Goal: Task Accomplishment & Management: Manage account settings

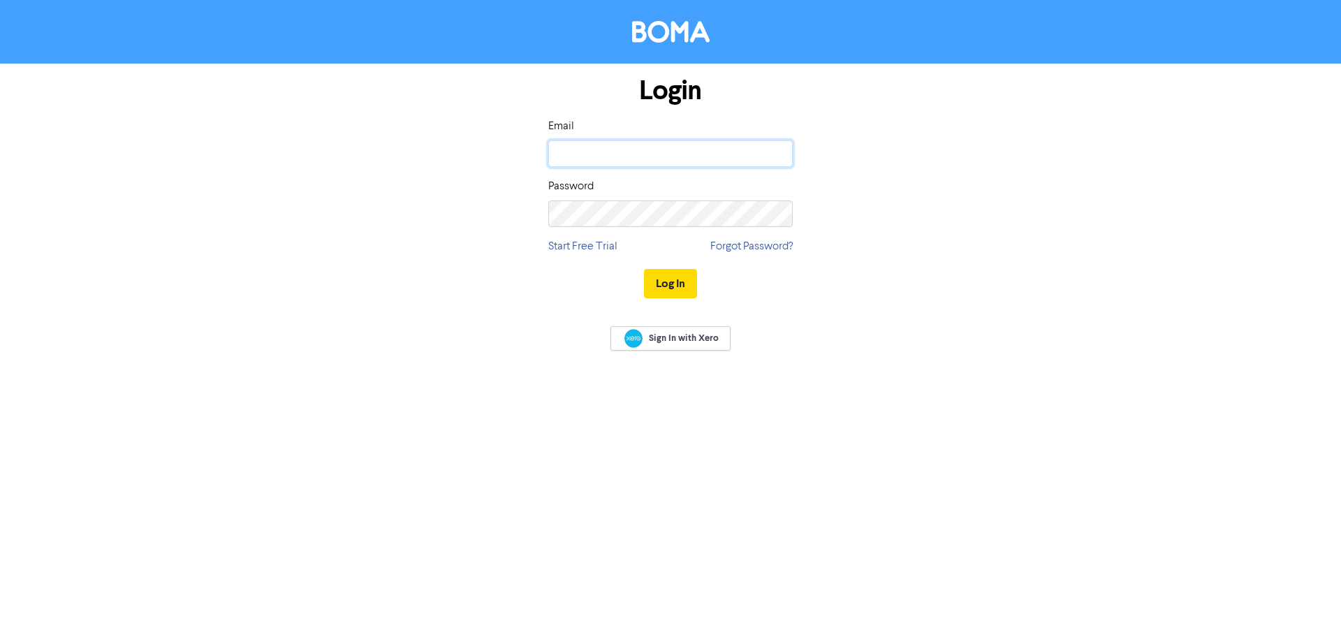
click at [585, 141] on input "email" at bounding box center [670, 153] width 244 height 27
click at [585, 145] on input "email" at bounding box center [670, 153] width 244 height 27
click at [585, 154] on input "email" at bounding box center [670, 153] width 244 height 27
type input "[PERSON_NAME][EMAIL_ADDRESS][PERSON_NAME][DOMAIN_NAME]"
click at [656, 277] on button "Log In" at bounding box center [670, 283] width 53 height 29
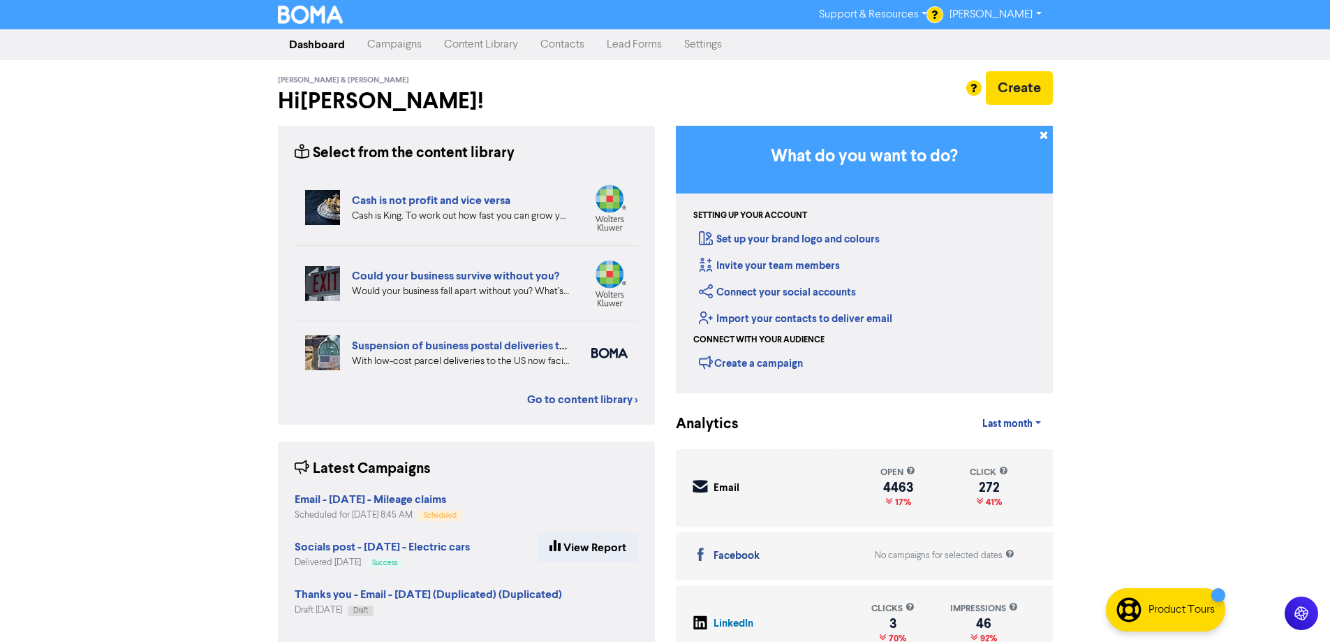
click at [402, 45] on link "Campaigns" at bounding box center [394, 45] width 77 height 28
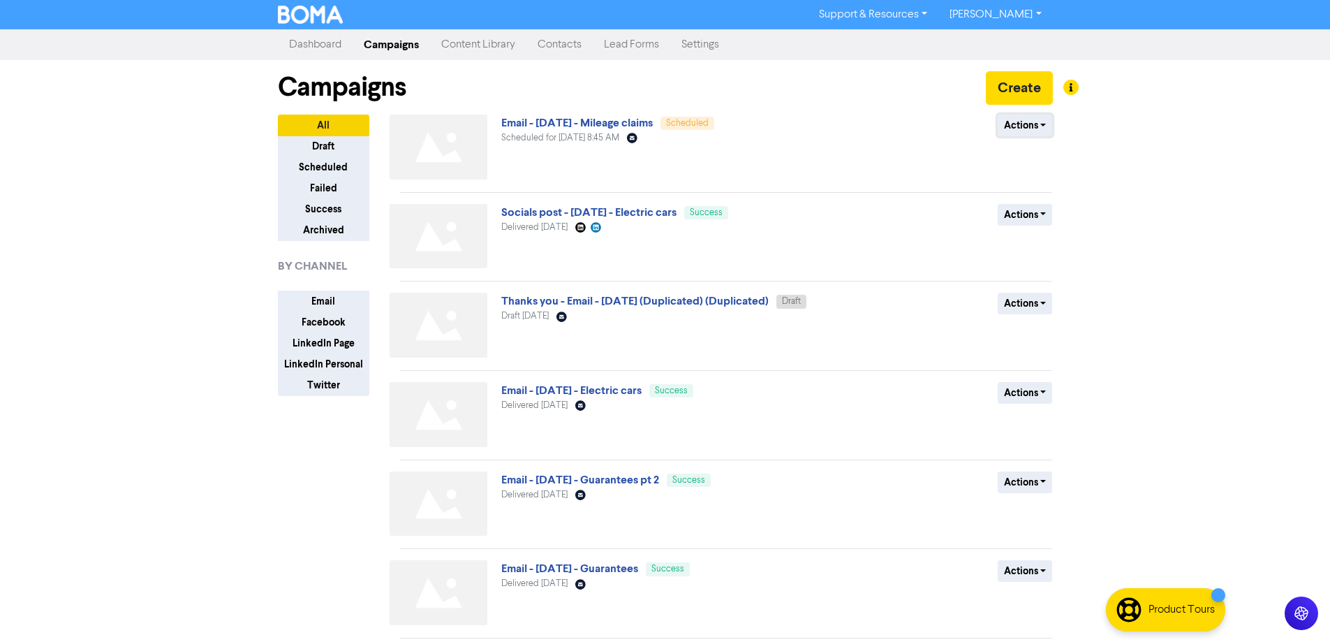
click at [1041, 118] on button "Actions" at bounding box center [1025, 126] width 55 height 22
click at [1040, 154] on button "Revert to draft" at bounding box center [1054, 155] width 110 height 22
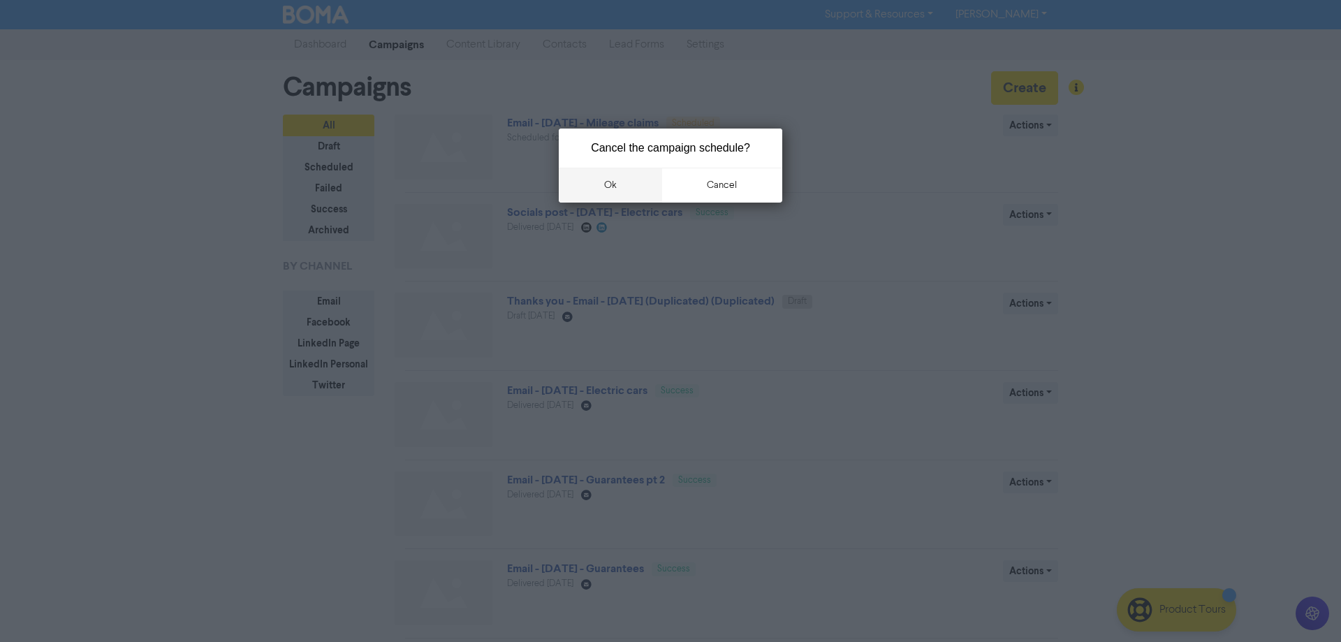
click at [624, 182] on button "ok" at bounding box center [610, 185] width 103 height 35
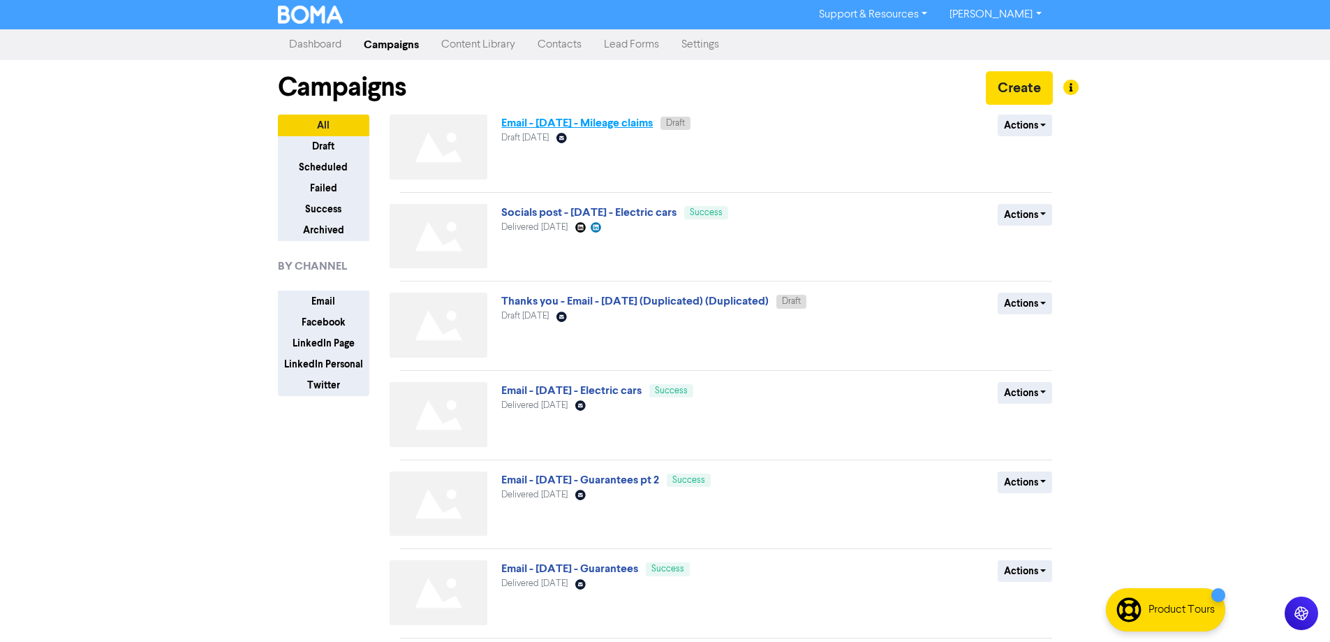
click at [601, 126] on link "Email - [DATE] - Mileage claims" at bounding box center [577, 123] width 152 height 14
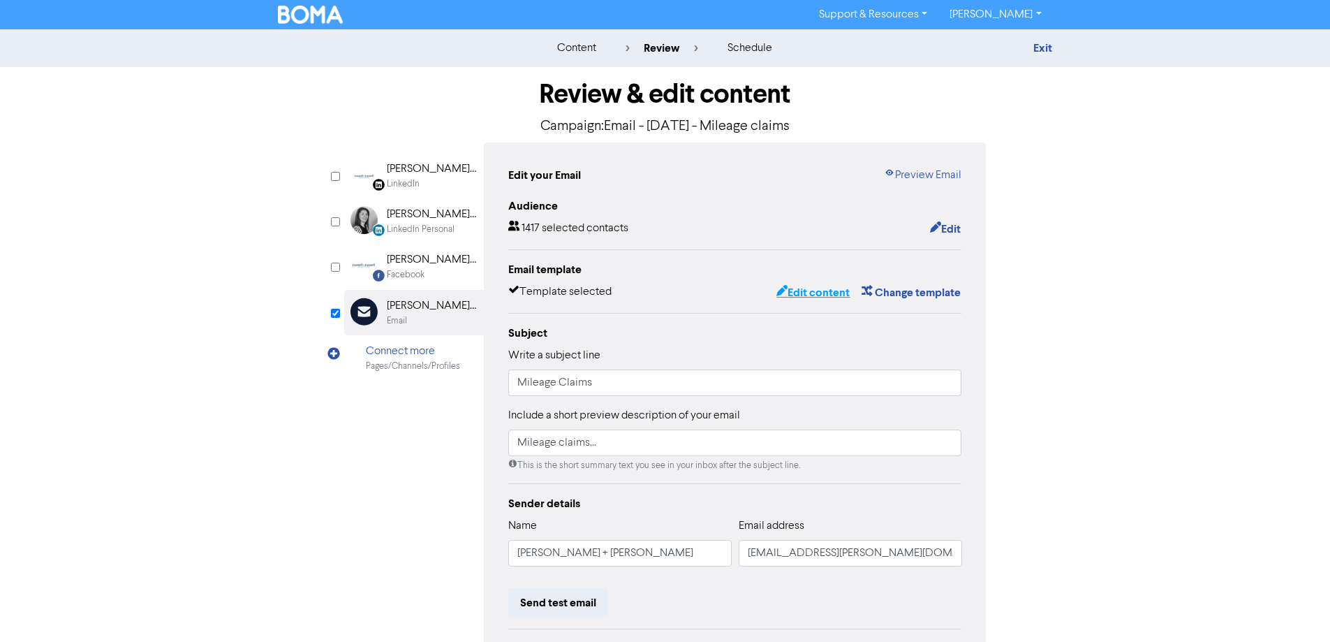
click at [818, 293] on button "Edit content" at bounding box center [813, 292] width 75 height 18
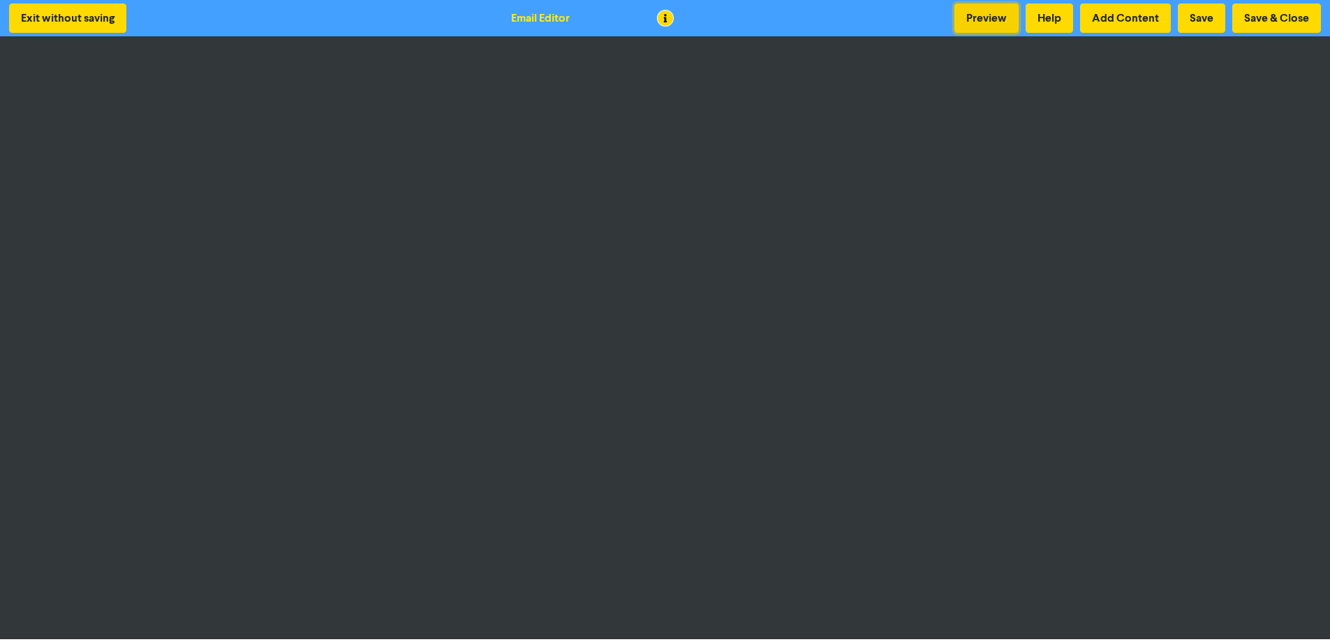
click at [992, 10] on button "Preview" at bounding box center [987, 17] width 64 height 29
click at [1293, 19] on button "Save & Close" at bounding box center [1276, 17] width 89 height 29
click at [1292, 19] on button "Save & Close" at bounding box center [1276, 17] width 89 height 29
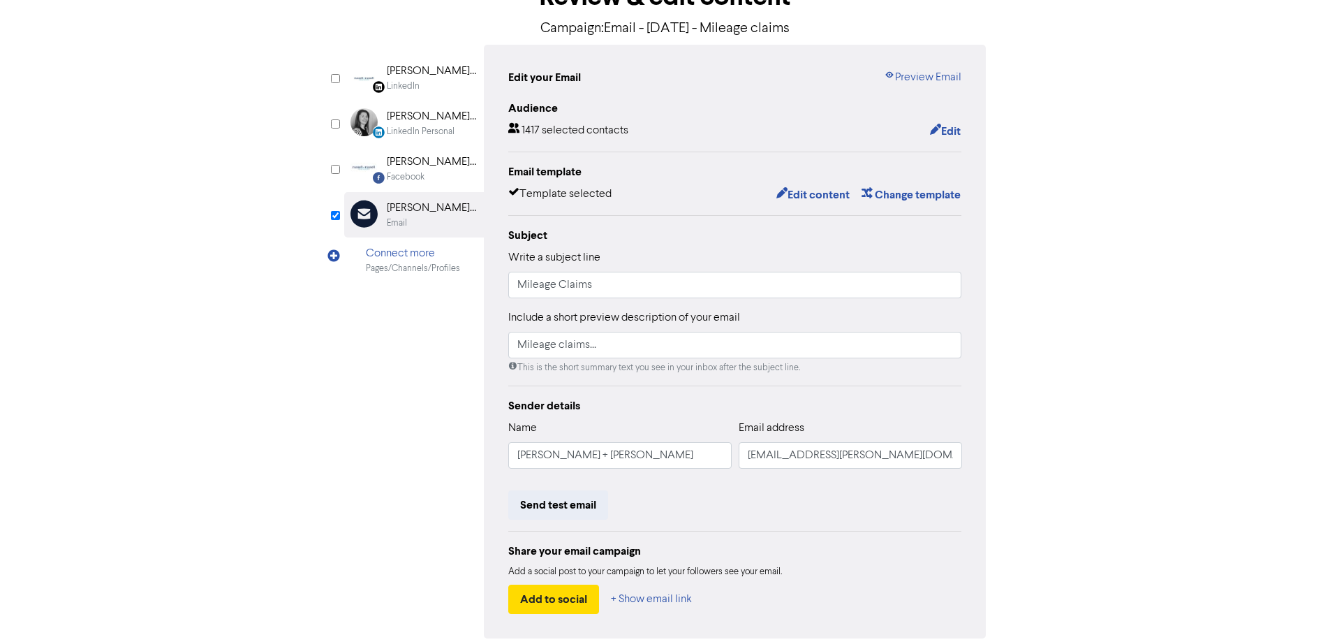
scroll to position [159, 0]
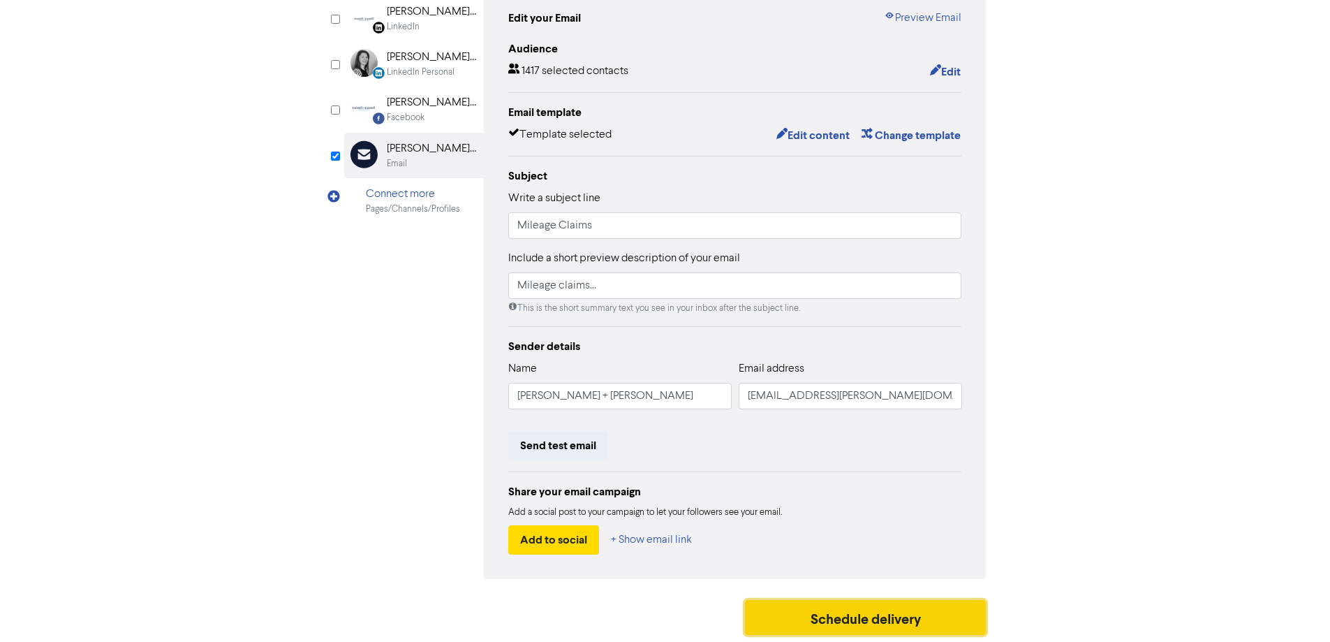
click at [855, 624] on button "Schedule delivery" at bounding box center [866, 617] width 242 height 35
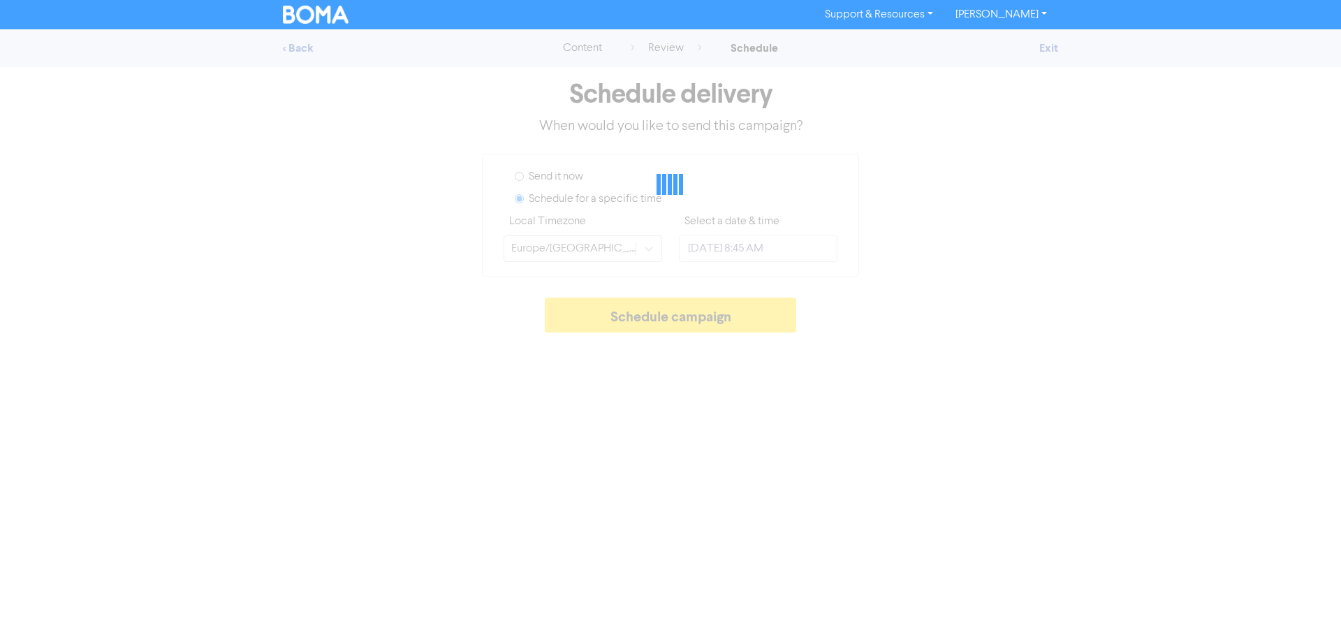
type input "[DATE] 10:00 PM"
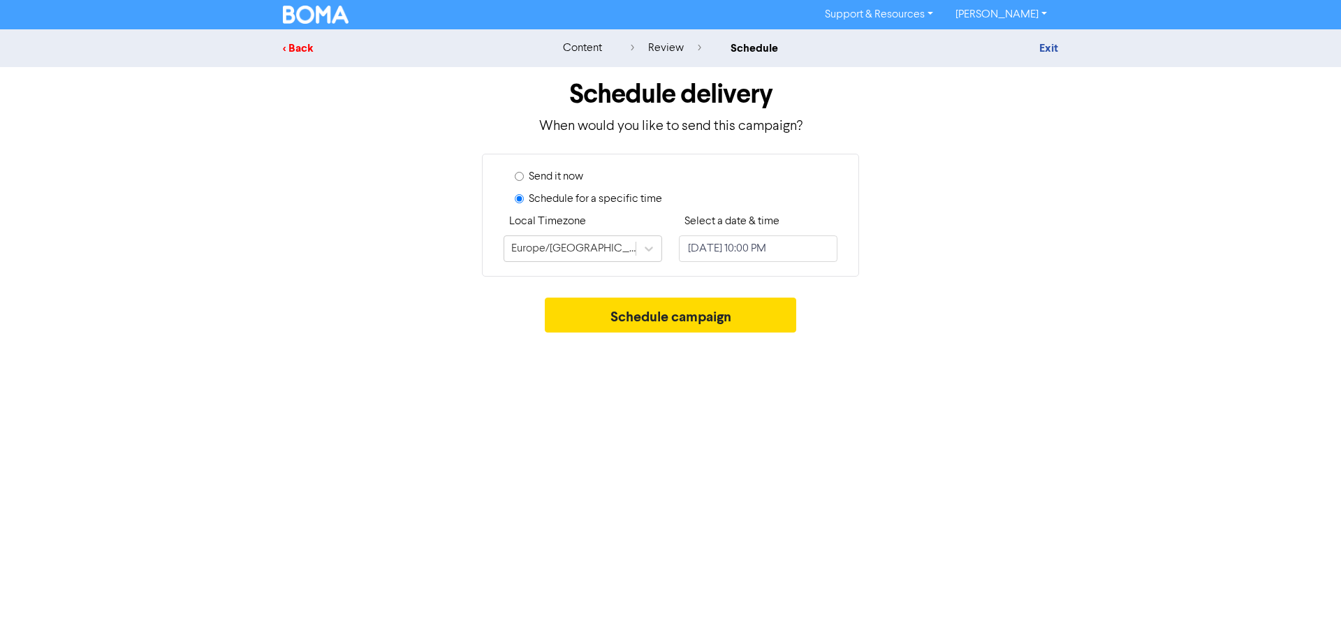
click at [291, 53] on div "< Back" at bounding box center [405, 48] width 244 height 17
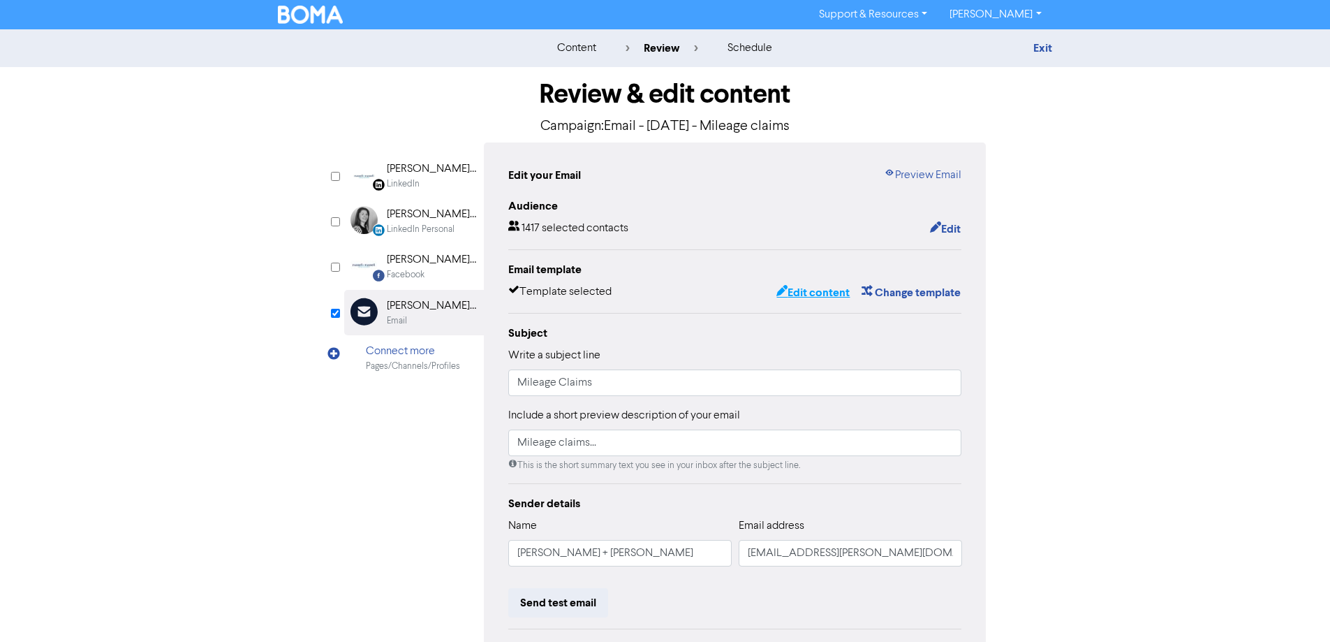
click at [798, 293] on button "Edit content" at bounding box center [813, 292] width 75 height 18
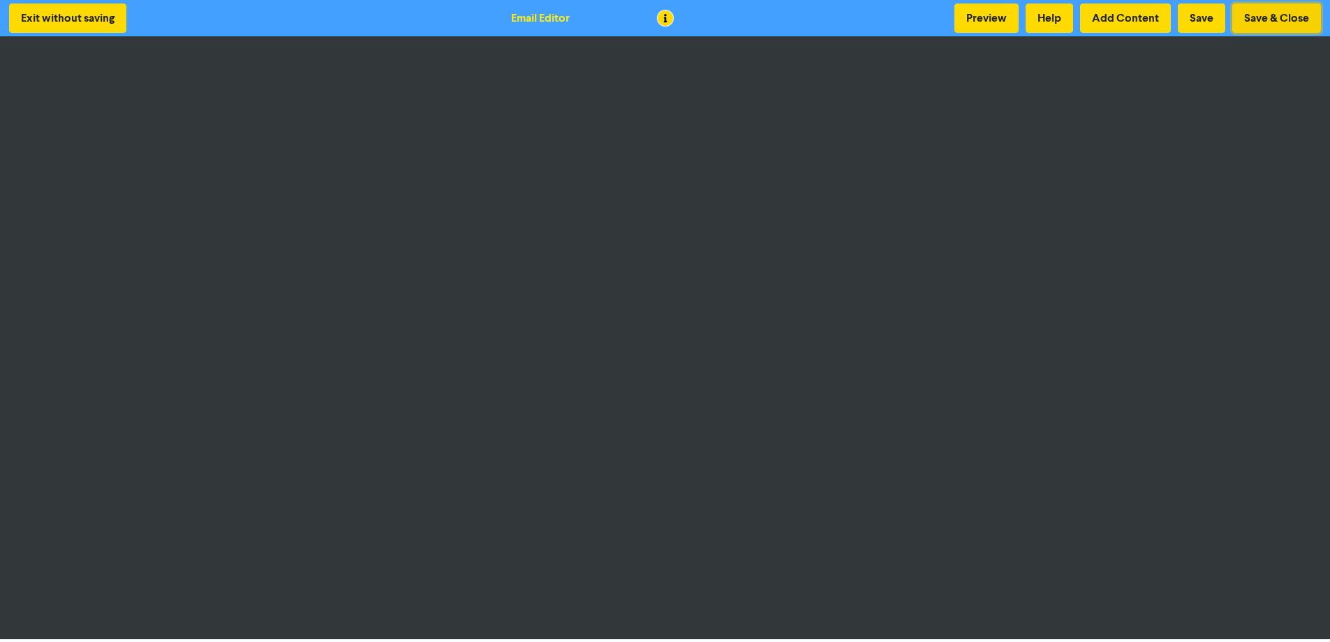
click at [1275, 24] on button "Save & Close" at bounding box center [1276, 17] width 89 height 29
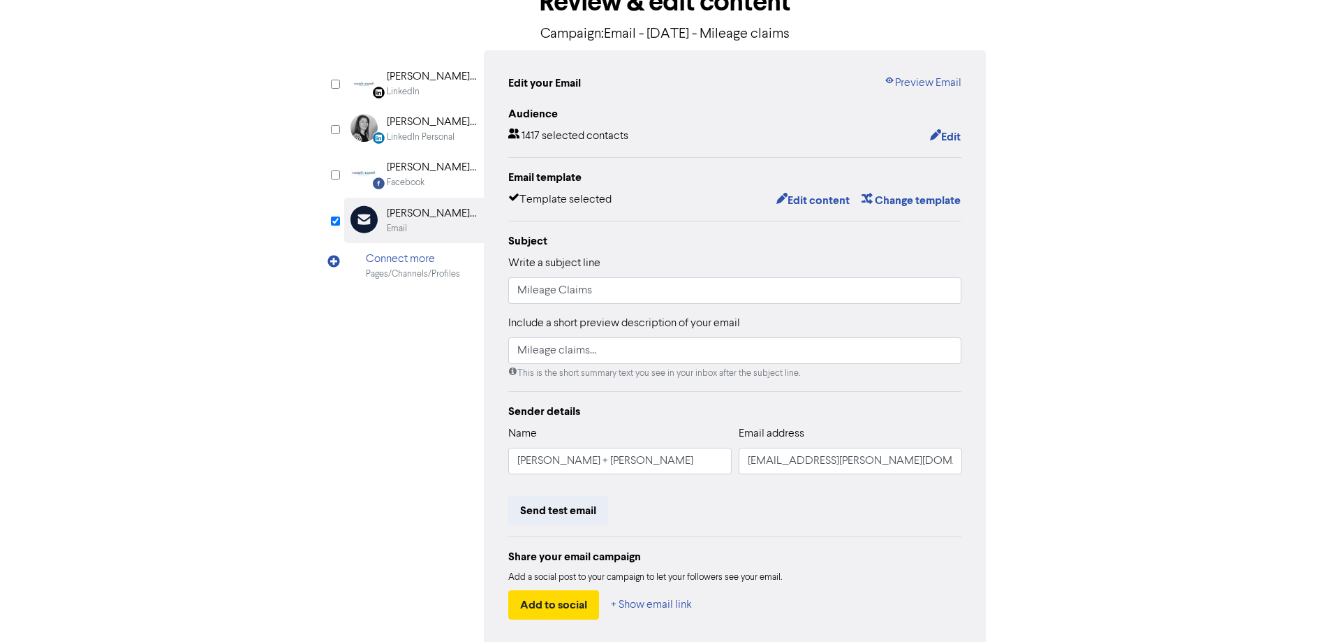
scroll to position [159, 0]
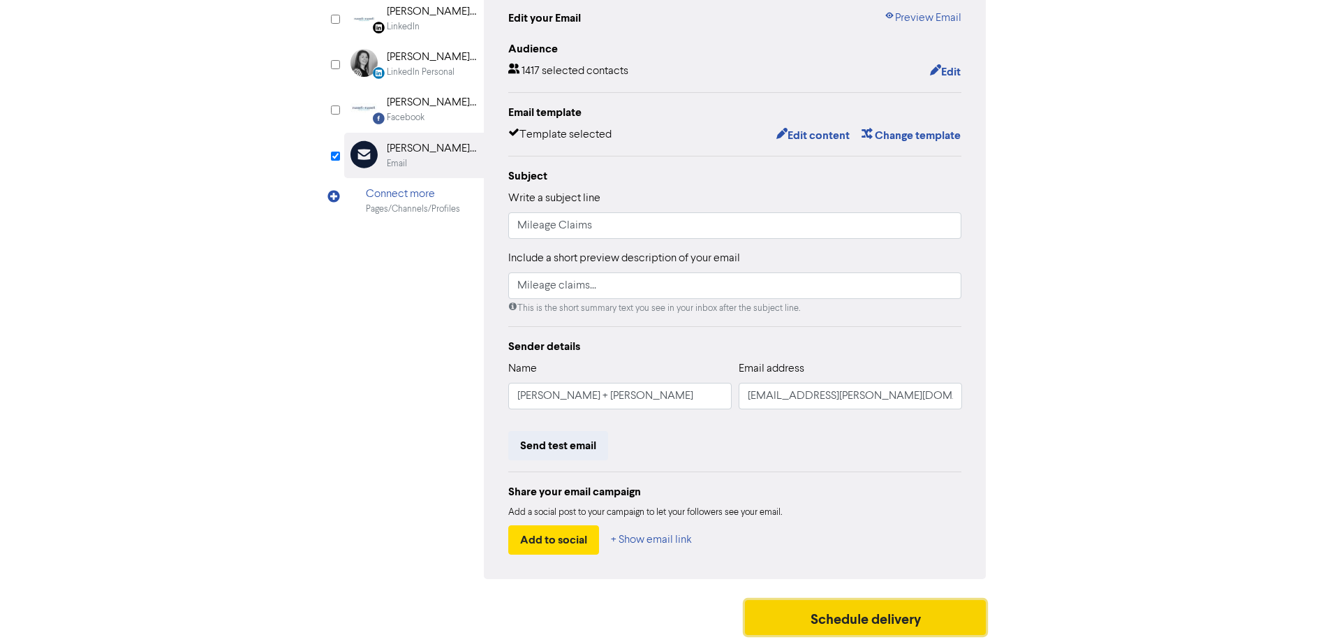
click at [831, 630] on button "Schedule delivery" at bounding box center [866, 617] width 242 height 35
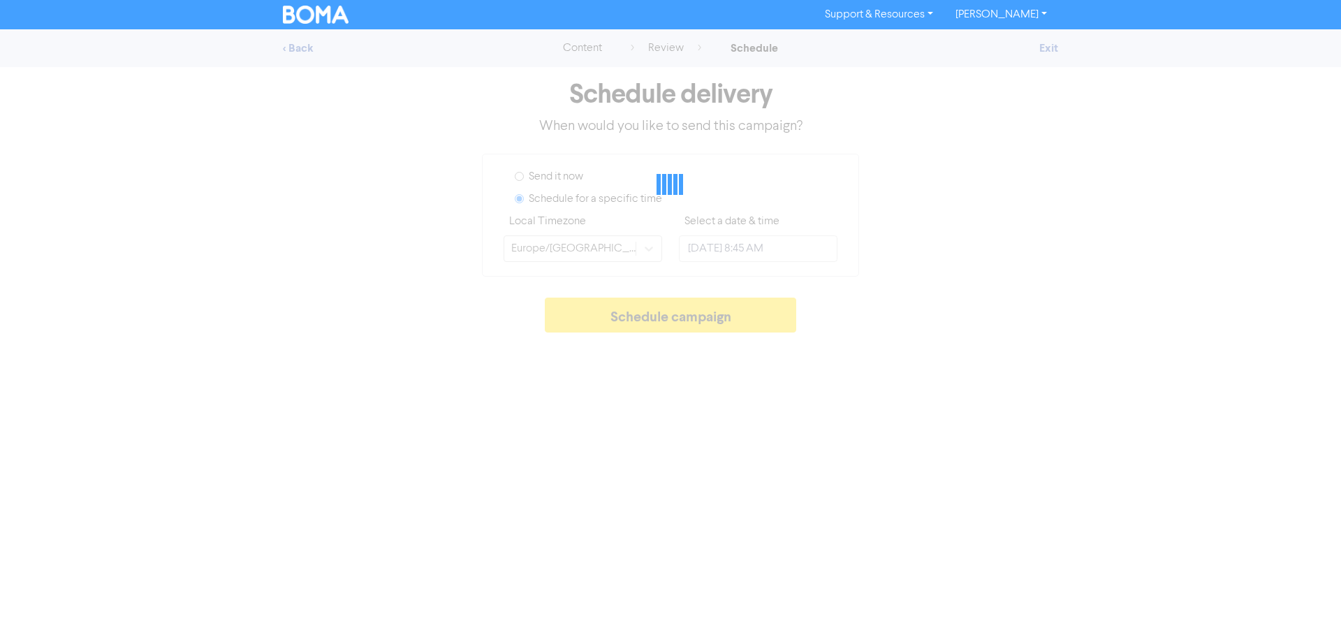
type input "[DATE] 10:00 PM"
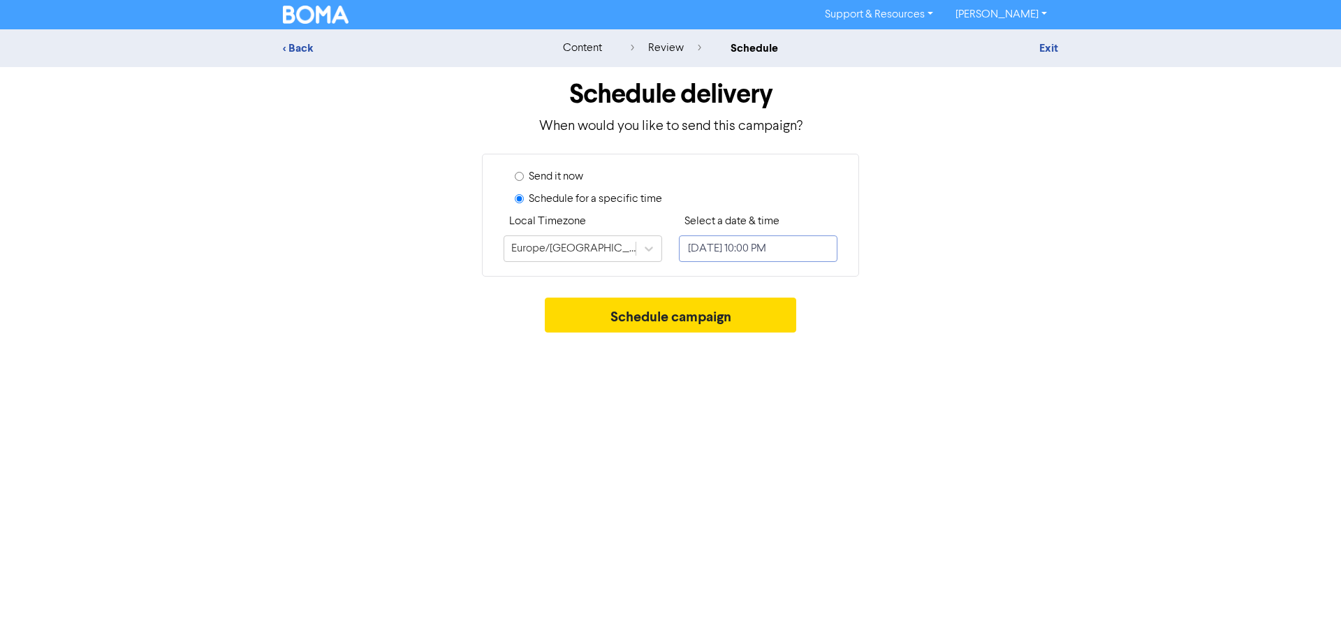
click at [719, 250] on input "[DATE] 10:00 PM" at bounding box center [758, 248] width 159 height 27
select select "8"
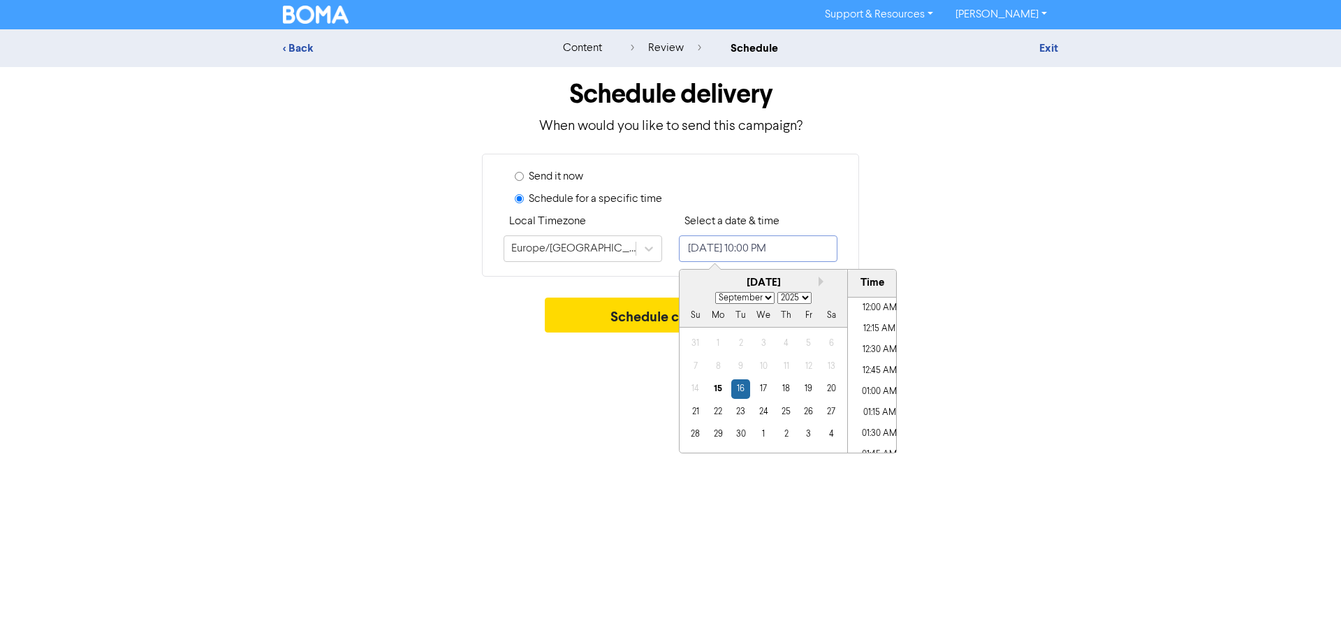
scroll to position [1776, 0]
click at [740, 390] on div "16" at bounding box center [740, 388] width 19 height 19
click at [869, 384] on li "08:45 AM" at bounding box center [879, 381] width 63 height 21
type input "[DATE] 8:45 AM"
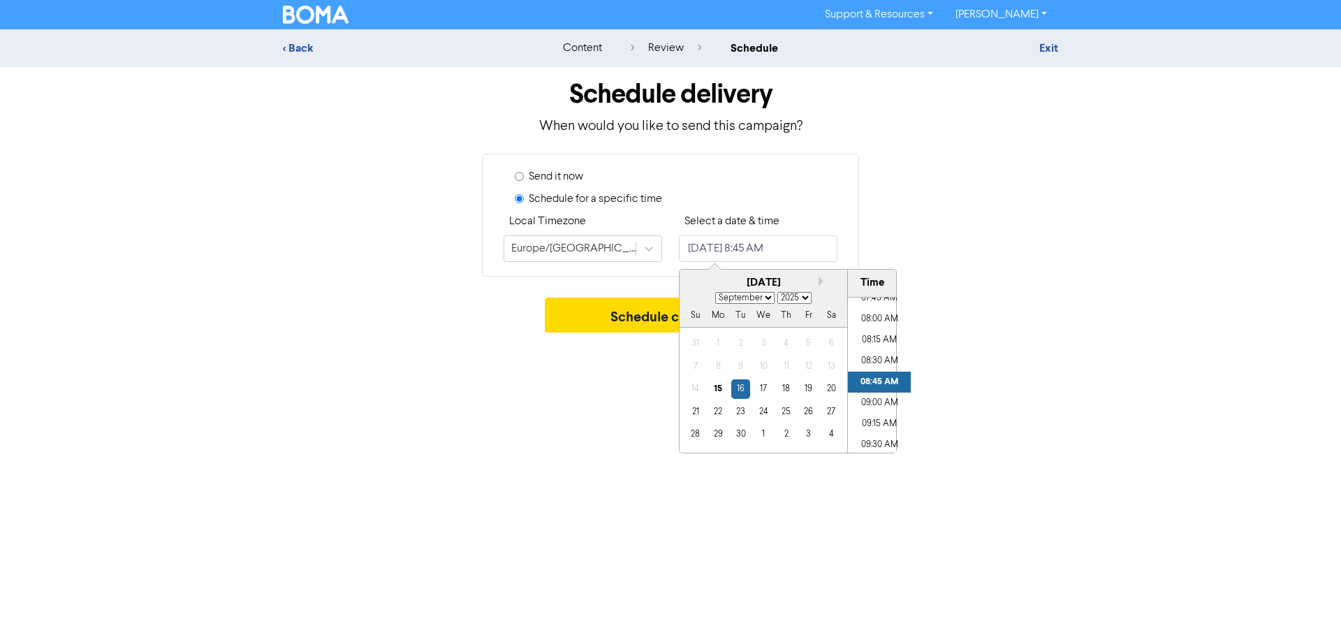
click at [551, 415] on div "Support & Resources Video Tutorials FAQ & Guides Marketing Education [PERSON_NA…" at bounding box center [670, 321] width 1341 height 642
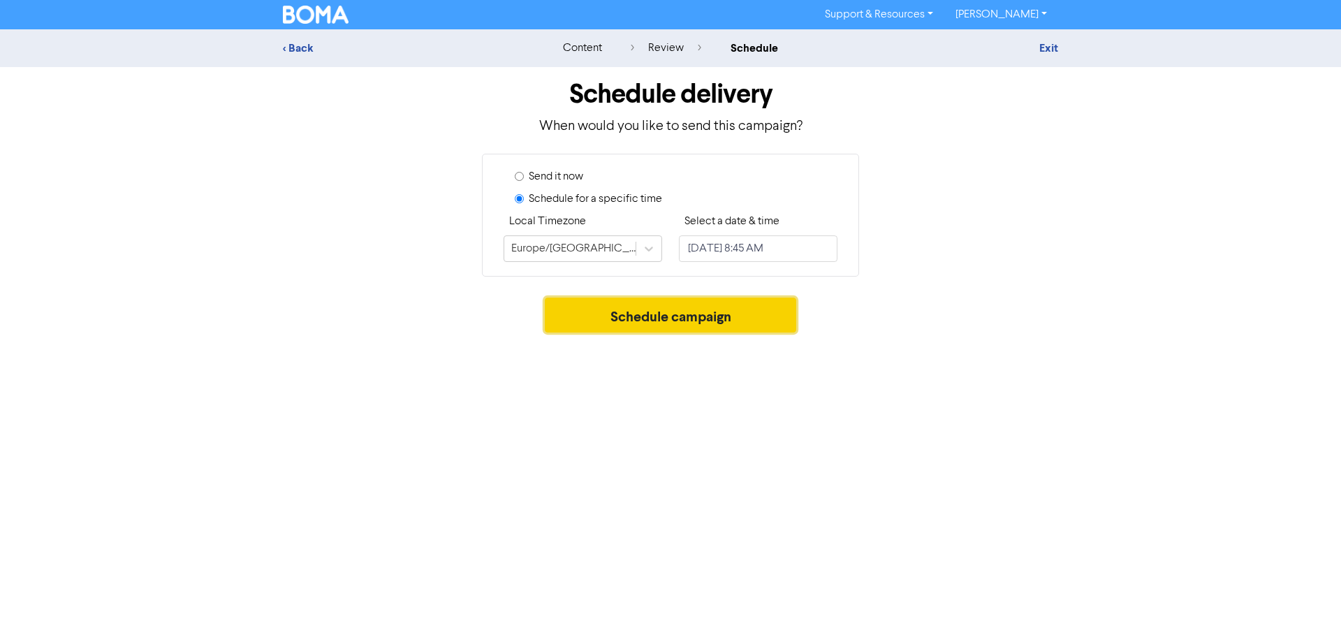
click at [641, 309] on button "Schedule campaign" at bounding box center [671, 314] width 252 height 35
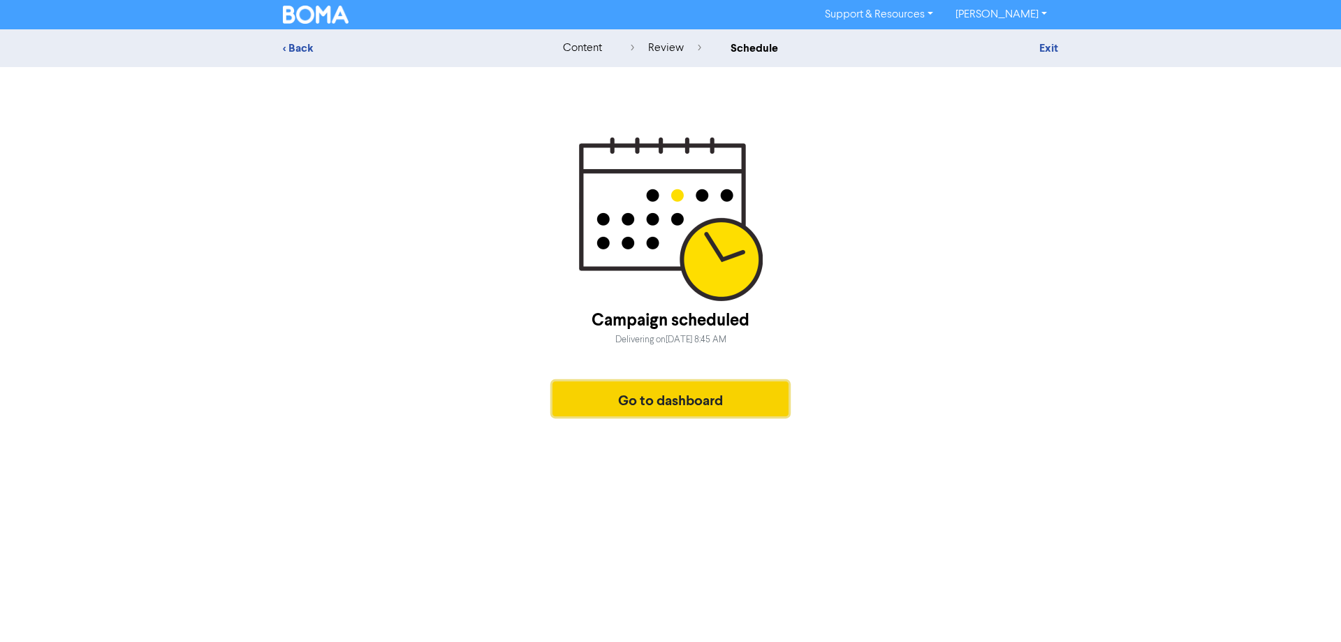
click at [669, 404] on button "Go to dashboard" at bounding box center [670, 398] width 236 height 35
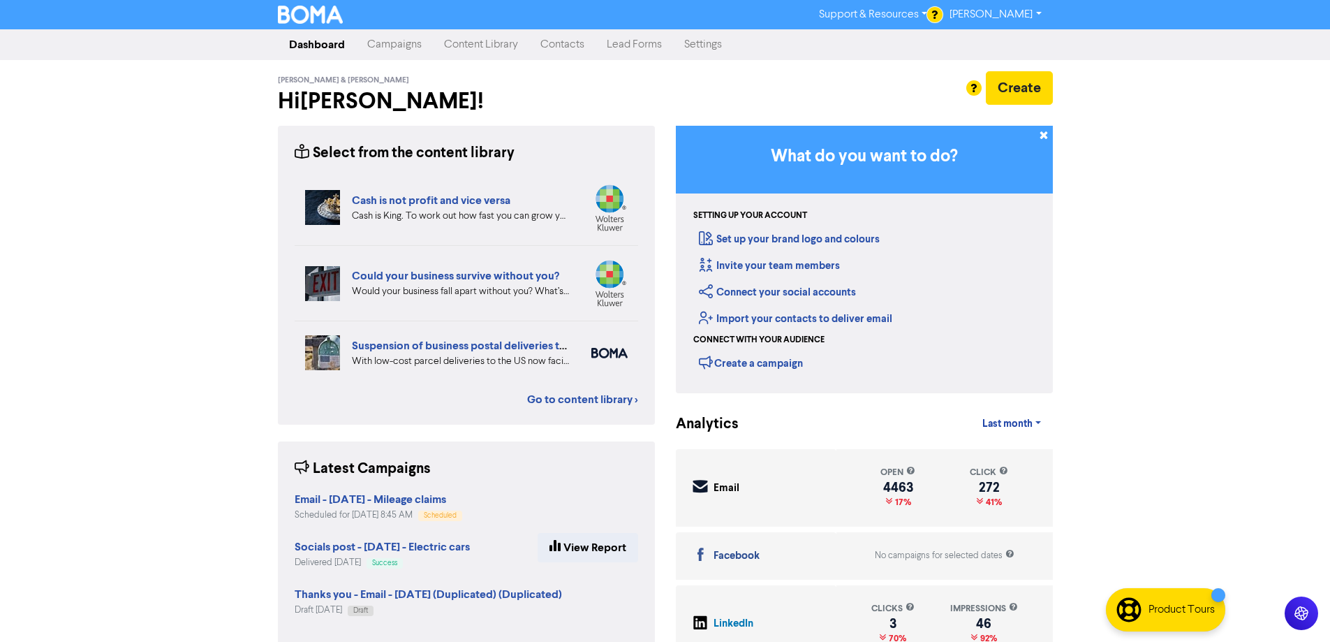
click at [1011, 14] on link "[PERSON_NAME]" at bounding box center [995, 14] width 114 height 22
click at [996, 45] on button "Log Out" at bounding box center [994, 42] width 110 height 17
